Goal: Task Accomplishment & Management: Manage account settings

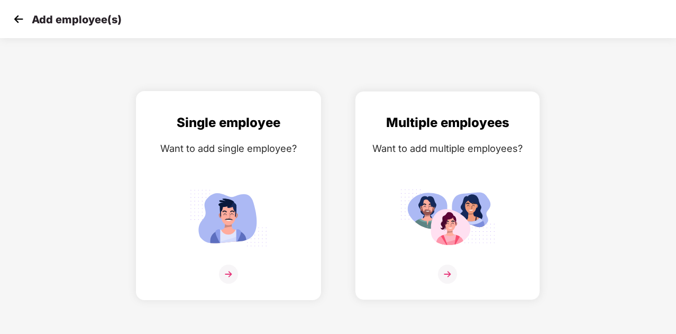
click at [244, 189] on img at bounding box center [228, 218] width 95 height 66
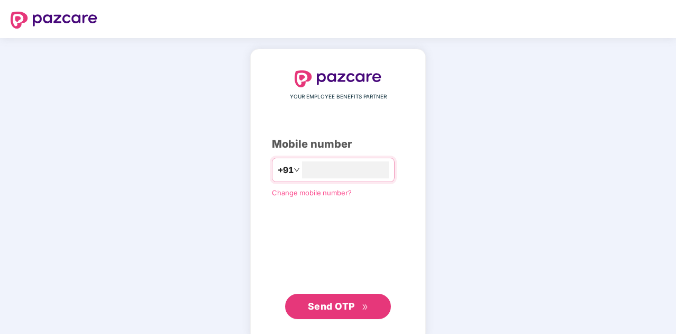
type input "**********"
click at [380, 312] on button "Send OTP" at bounding box center [338, 306] width 106 height 25
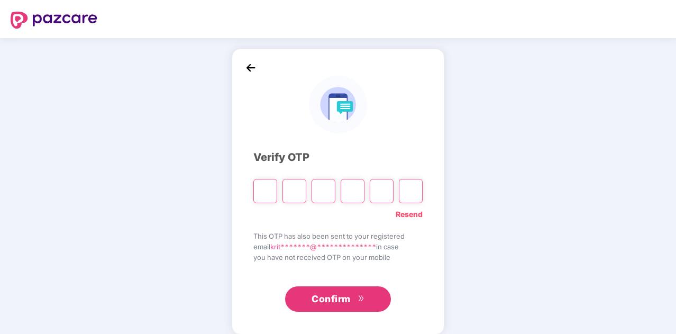
type input "*"
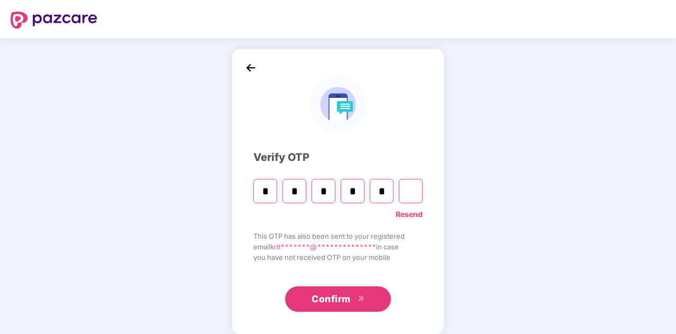
type input "*"
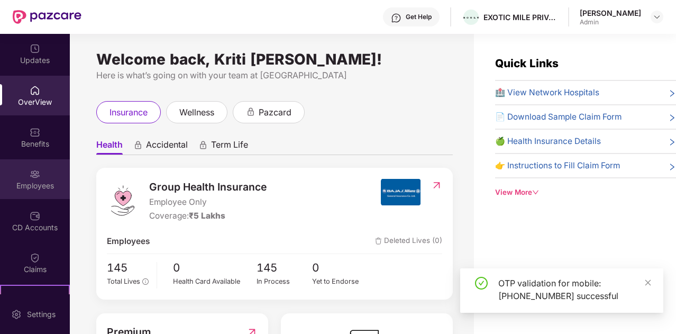
click at [47, 180] on div "Employees" at bounding box center [35, 185] width 70 height 11
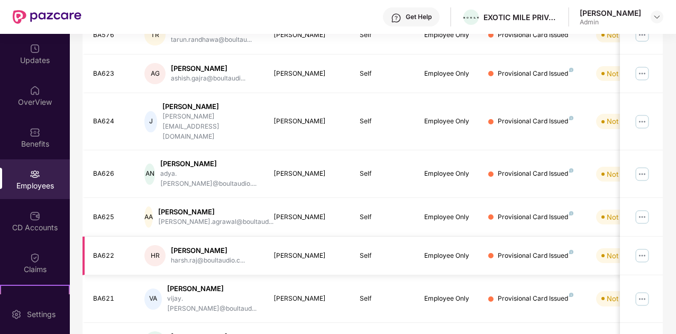
scroll to position [314, 0]
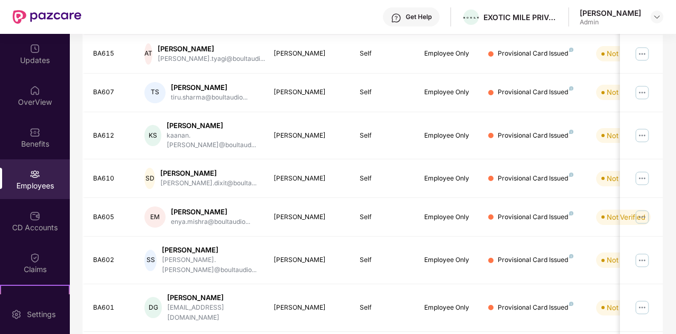
scroll to position [261, 0]
